Goal: Task Accomplishment & Management: Use online tool/utility

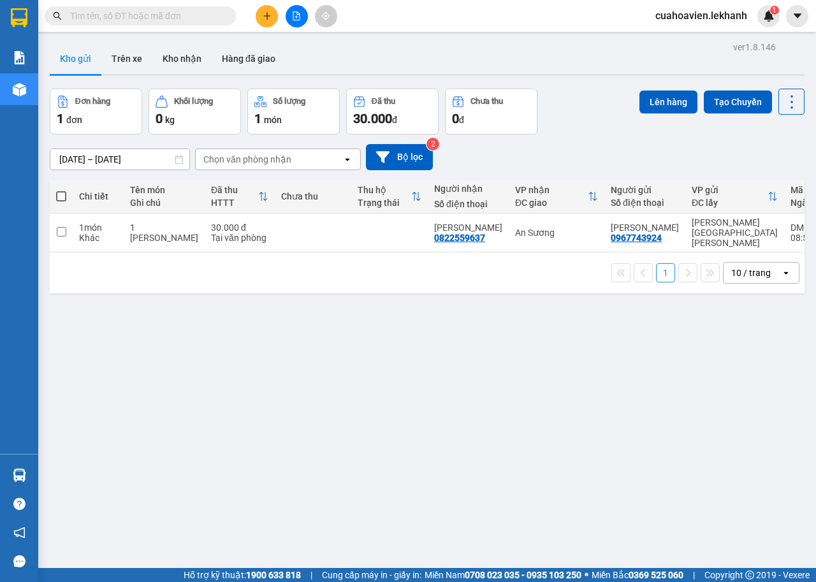
click at [180, 11] on input "text" at bounding box center [145, 16] width 151 height 14
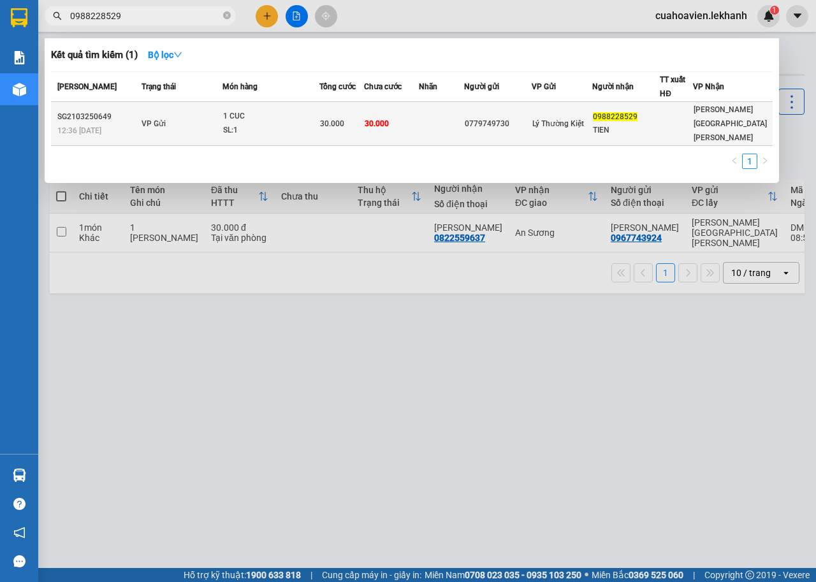
type input "0988228529"
click at [429, 113] on td at bounding box center [441, 124] width 45 height 44
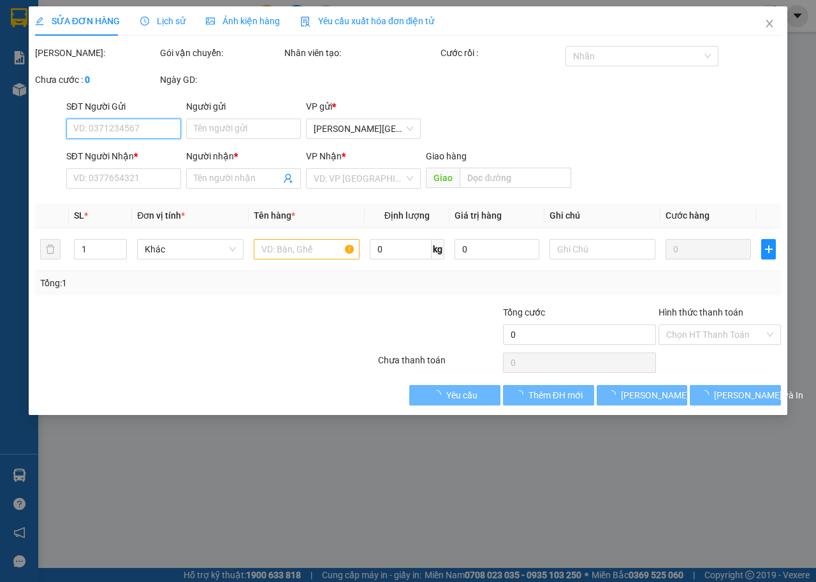
type input "0779749730"
type input "0988228529"
type input "TIEN"
type input "30.000"
